Goal: Book appointment/travel/reservation

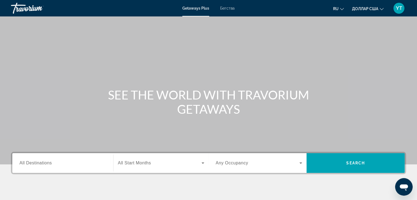
click at [59, 164] on input "Destination All Destinations" at bounding box center [62, 163] width 87 height 7
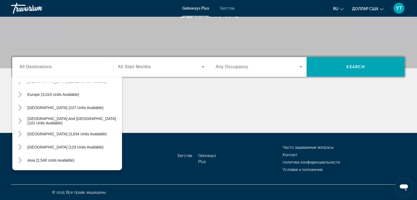
scroll to position [65, 0]
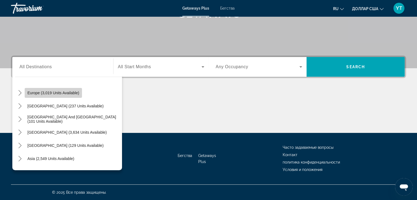
click at [37, 92] on span "Europe (3,019 units available)" at bounding box center [53, 93] width 52 height 4
type input "**********"
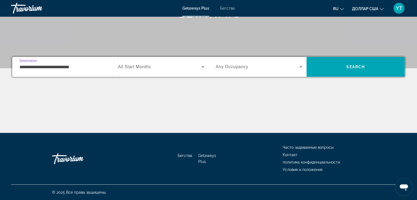
click at [203, 67] on icon "Виджет поиска" at bounding box center [203, 66] width 3 height 1
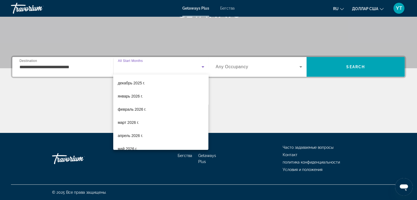
scroll to position [48, 0]
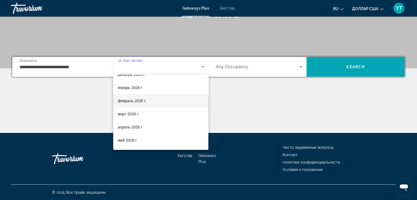
click at [128, 100] on font "февраль 2026 г." at bounding box center [132, 101] width 29 height 4
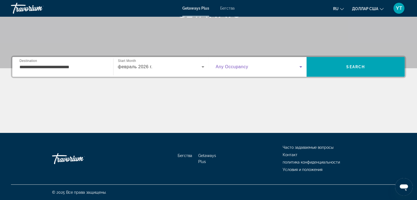
click at [301, 66] on icon "Виджет поиска" at bounding box center [300, 66] width 3 height 1
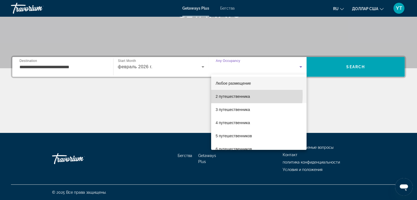
click at [228, 95] on font "2 путешественника" at bounding box center [233, 96] width 34 height 4
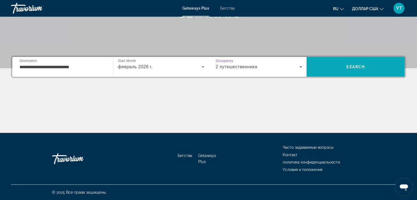
click at [352, 65] on span "Search" at bounding box center [355, 67] width 19 height 4
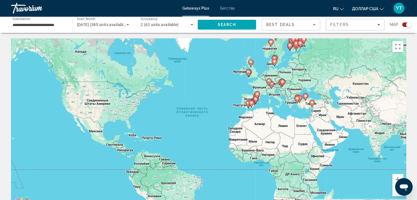
click at [255, 98] on gmp-advanced-marker "Основное содержание" at bounding box center [256, 95] width 5 height 8
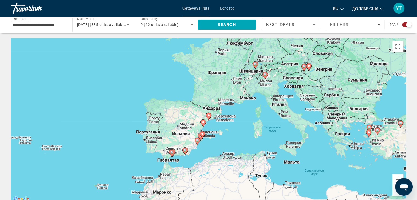
click at [209, 115] on image "Основное содержание" at bounding box center [208, 115] width 3 height 3
type input "**********"
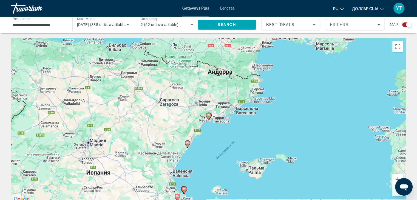
click at [209, 114] on image "Основное содержание" at bounding box center [208, 115] width 3 height 3
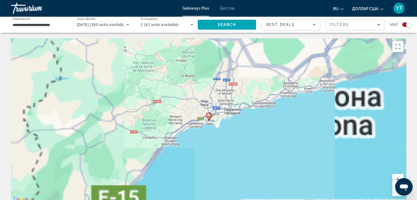
click at [209, 114] on image "Основное содержание" at bounding box center [208, 115] width 3 height 3
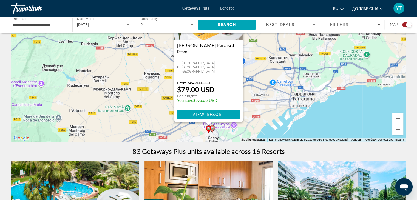
scroll to position [82, 0]
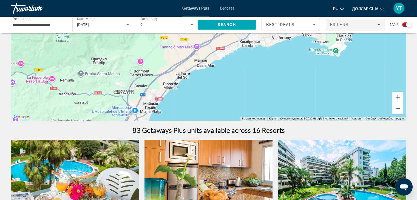
drag, startPoint x: 265, startPoint y: 102, endPoint x: 355, endPoint y: 20, distance: 121.3
click at [360, 15] on div "**********" at bounding box center [208, 18] width 417 height 200
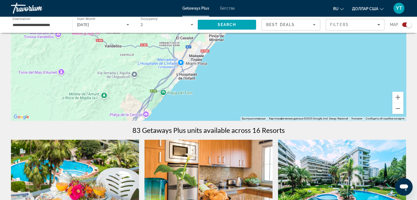
drag, startPoint x: 214, startPoint y: 69, endPoint x: 217, endPoint y: 74, distance: 6.4
click at [231, 63] on div "Чтобы активировать перетаскивание с помощью клавиатуры, нажмите Alt + Ввод. Пос…" at bounding box center [208, 38] width 395 height 165
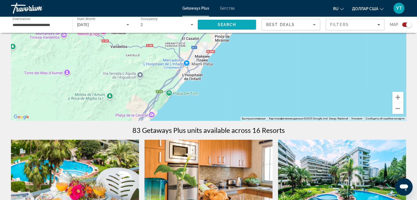
drag, startPoint x: 237, startPoint y: 51, endPoint x: 250, endPoint y: 28, distance: 26.3
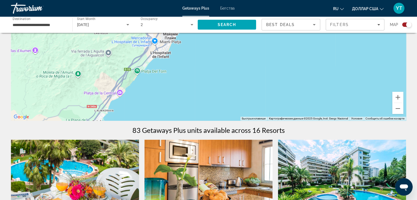
drag, startPoint x: 203, startPoint y: 92, endPoint x: 19, endPoint y: 174, distance: 200.4
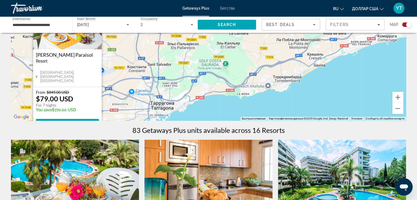
drag, startPoint x: 266, startPoint y: 57, endPoint x: 201, endPoint y: 125, distance: 94.5
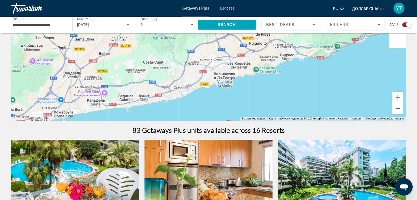
drag, startPoint x: 360, startPoint y: 67, endPoint x: 22, endPoint y: 148, distance: 347.5
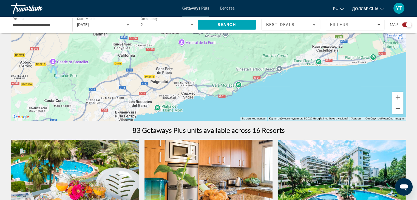
drag, startPoint x: 342, startPoint y: 79, endPoint x: 347, endPoint y: 92, distance: 14.8
click at [346, 91] on div "Чтобы активировать перетаскивание с помощью клавиатуры, нажмите Alt + Ввод. Пос…" at bounding box center [208, 38] width 395 height 165
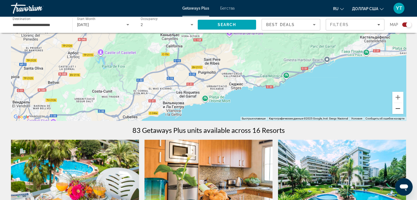
click at [397, 109] on button "Уменьшить" at bounding box center [397, 108] width 11 height 11
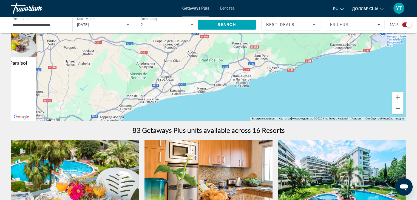
drag, startPoint x: 184, startPoint y: 94, endPoint x: 124, endPoint y: 132, distance: 71.0
click at [396, 109] on button "Уменьшить" at bounding box center [397, 108] width 11 height 11
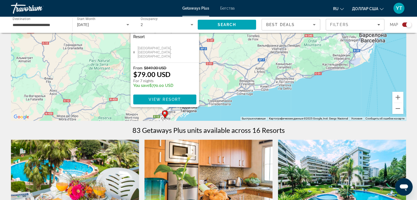
drag, startPoint x: 189, startPoint y: 81, endPoint x: 249, endPoint y: 106, distance: 65.2
click at [249, 106] on div "Чтобы активировать перетаскивание с помощью клавиатуры, нажмите Alt + Ввод. Пос…" at bounding box center [208, 38] width 395 height 165
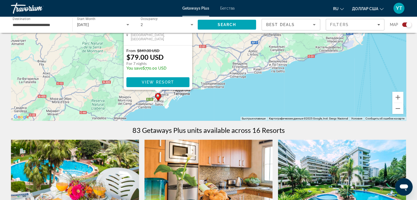
drag, startPoint x: 388, startPoint y: 59, endPoint x: 367, endPoint y: 50, distance: 22.3
click at [376, 46] on div "Чтобы активировать перетаскивание с помощью клавиатуры, нажмите Alt + Ввод. Пос…" at bounding box center [208, 38] width 395 height 165
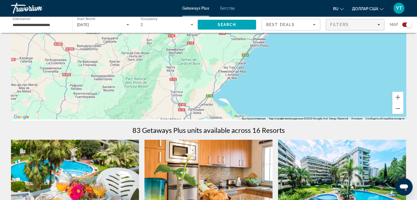
drag, startPoint x: 200, startPoint y: 107, endPoint x: 342, endPoint y: 20, distance: 166.9
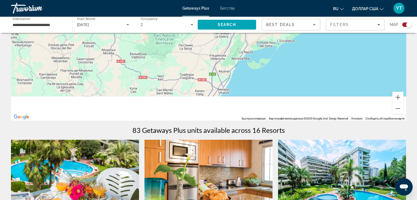
drag, startPoint x: 251, startPoint y: 95, endPoint x: 304, endPoint y: 7, distance: 102.7
click at [304, 7] on div "**********" at bounding box center [208, 18] width 417 height 200
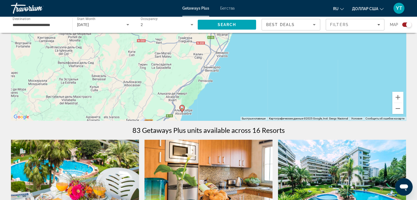
drag, startPoint x: 251, startPoint y: 85, endPoint x: 18, endPoint y: 199, distance: 259.1
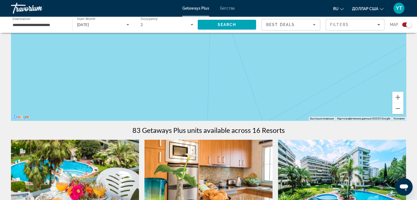
drag, startPoint x: 156, startPoint y: 101, endPoint x: 372, endPoint y: 35, distance: 226.0
click at [313, 44] on div "Чтобы активировать перетаскивание с помощью клавиатуры, нажмите Alt + Ввод. Пос…" at bounding box center [208, 38] width 395 height 165
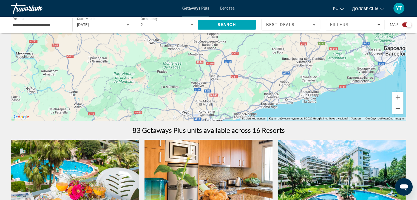
drag, startPoint x: 287, startPoint y: 53, endPoint x: 217, endPoint y: 60, distance: 70.5
click at [219, 60] on div "Чтобы активировать перетаскивание с помощью клавиатуры, нажмите Alt + Ввод. Пос…" at bounding box center [208, 38] width 395 height 165
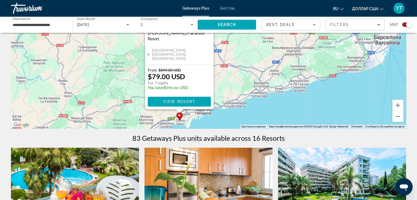
scroll to position [45, 0]
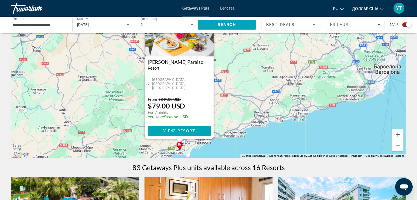
click at [383, 72] on div "Чтобы активировать перетаскивание с помощью клавиатуры, нажмите Alt + Ввод. Пос…" at bounding box center [208, 75] width 395 height 165
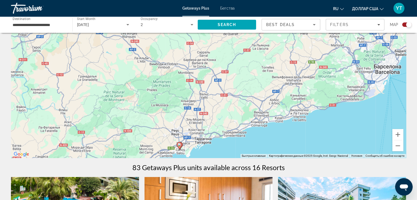
click at [383, 72] on div "Чтобы активировать перетаскивание с помощью клавиатуры, нажмите Alt + Ввод. Пос…" at bounding box center [208, 75] width 395 height 165
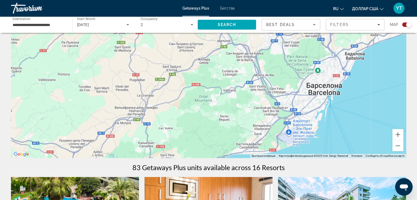
drag, startPoint x: 386, startPoint y: 70, endPoint x: 321, endPoint y: 94, distance: 68.8
click at [318, 94] on div "Основное содержание" at bounding box center [208, 75] width 395 height 165
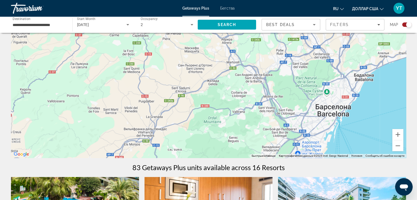
drag, startPoint x: 286, startPoint y: 67, endPoint x: 299, endPoint y: 87, distance: 23.8
click at [299, 87] on div "Основное содержание" at bounding box center [208, 75] width 395 height 165
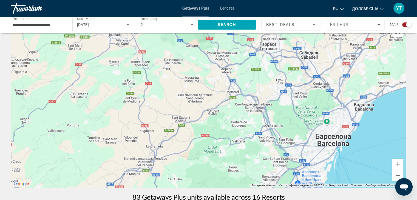
scroll to position [0, 0]
